Goal: Information Seeking & Learning: Understand process/instructions

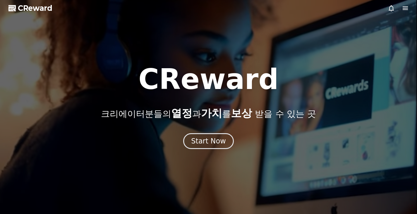
click at [393, 9] on icon at bounding box center [390, 8] width 5 height 6
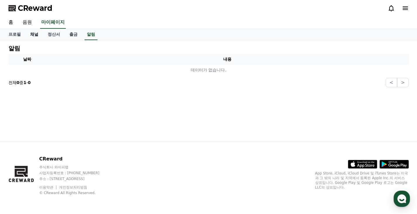
click at [35, 32] on link "채널" at bounding box center [34, 34] width 18 height 11
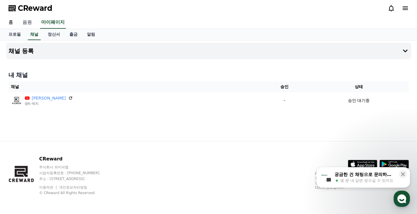
click at [32, 21] on link "음원" at bounding box center [27, 22] width 19 height 12
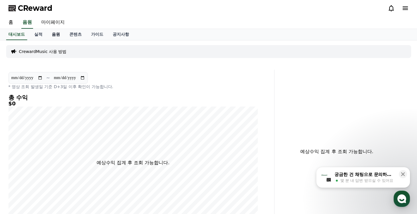
click at [56, 31] on link "음원" at bounding box center [56, 34] width 18 height 11
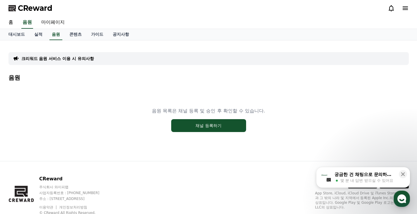
click at [212, 118] on div "음원 목록은 채널 등록 및 승인 후 확인할 수 있습니다. 채널 등록하기" at bounding box center [208, 119] width 400 height 73
click at [214, 123] on button "채널 등록하기" at bounding box center [208, 125] width 75 height 13
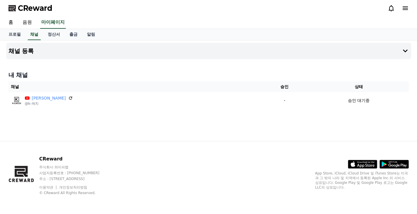
click at [402, 8] on icon at bounding box center [405, 8] width 7 height 7
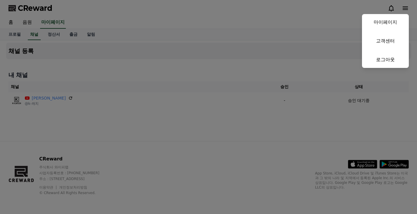
click at [25, 10] on button "close" at bounding box center [208, 107] width 417 height 214
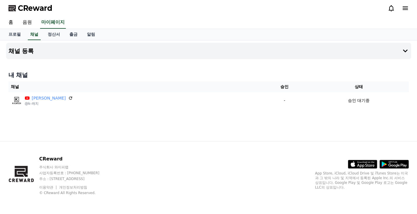
click at [25, 10] on span "CReward" at bounding box center [35, 8] width 35 height 9
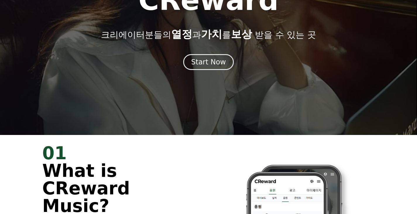
scroll to position [234, 0]
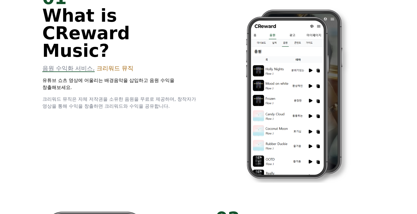
click at [72, 65] on span "음원 수익화 서비스," at bounding box center [68, 68] width 52 height 7
click at [112, 96] on span "크리워드 뮤직은 자체 저작권을 소유한 음원을 무료로 제공하며, 창작자가 영상을 통해 수익을 창출하면 크리워드와 수익을 공유합니다." at bounding box center [119, 102] width 154 height 13
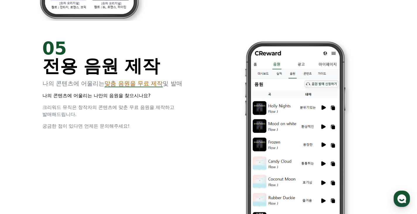
scroll to position [1316, 0]
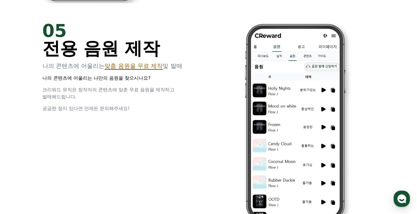
click at [137, 70] on div "05 전용 음원 제작 나의 콘텐츠에 어울리는 맞춤 음원을 무료 제작 및 발매 나의 콘텐츠에 어울리는 나만의 음원을 찾으시나요? 크리워드 뮤직은…" at bounding box center [121, 67] width 159 height 90
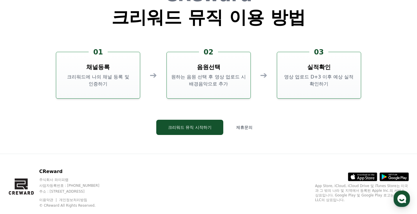
scroll to position [1585, 0]
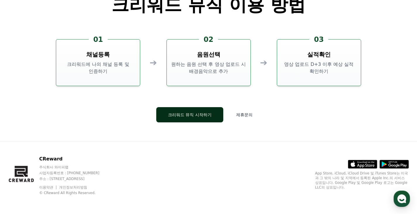
click at [191, 112] on button "크리워드 뮤직 시작하기" at bounding box center [189, 114] width 67 height 15
click at [207, 113] on button "크리워드 뮤직 시작하기" at bounding box center [189, 114] width 67 height 15
click at [193, 116] on button "크리워드 뮤직 시작하기" at bounding box center [189, 114] width 67 height 15
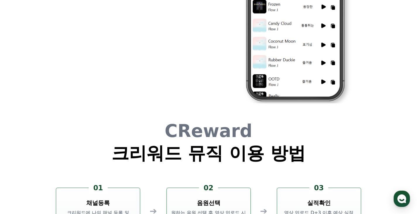
scroll to position [1350, 0]
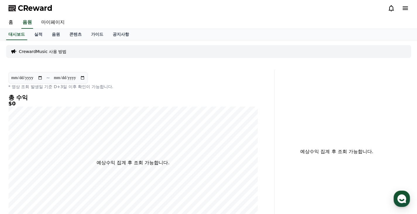
click at [35, 50] on p "CrewardMusic 사용 방법" at bounding box center [43, 52] width 48 height 6
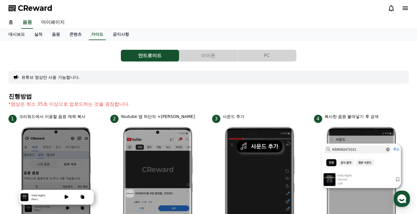
click at [204, 56] on button "아이폰" at bounding box center [208, 56] width 58 height 12
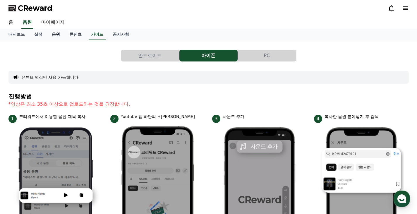
click at [52, 32] on link "음원" at bounding box center [56, 34] width 18 height 11
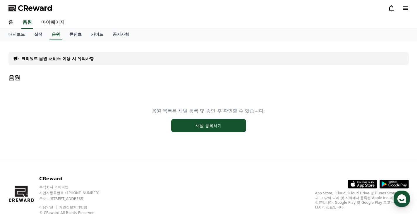
click at [57, 52] on div "크리워드 음원 서비스 이용 시 유의사항" at bounding box center [208, 58] width 400 height 13
click at [62, 59] on p "크리워드 음원 서비스 이용 시 유의사항" at bounding box center [57, 59] width 73 height 6
